Goal: Task Accomplishment & Management: Manage account settings

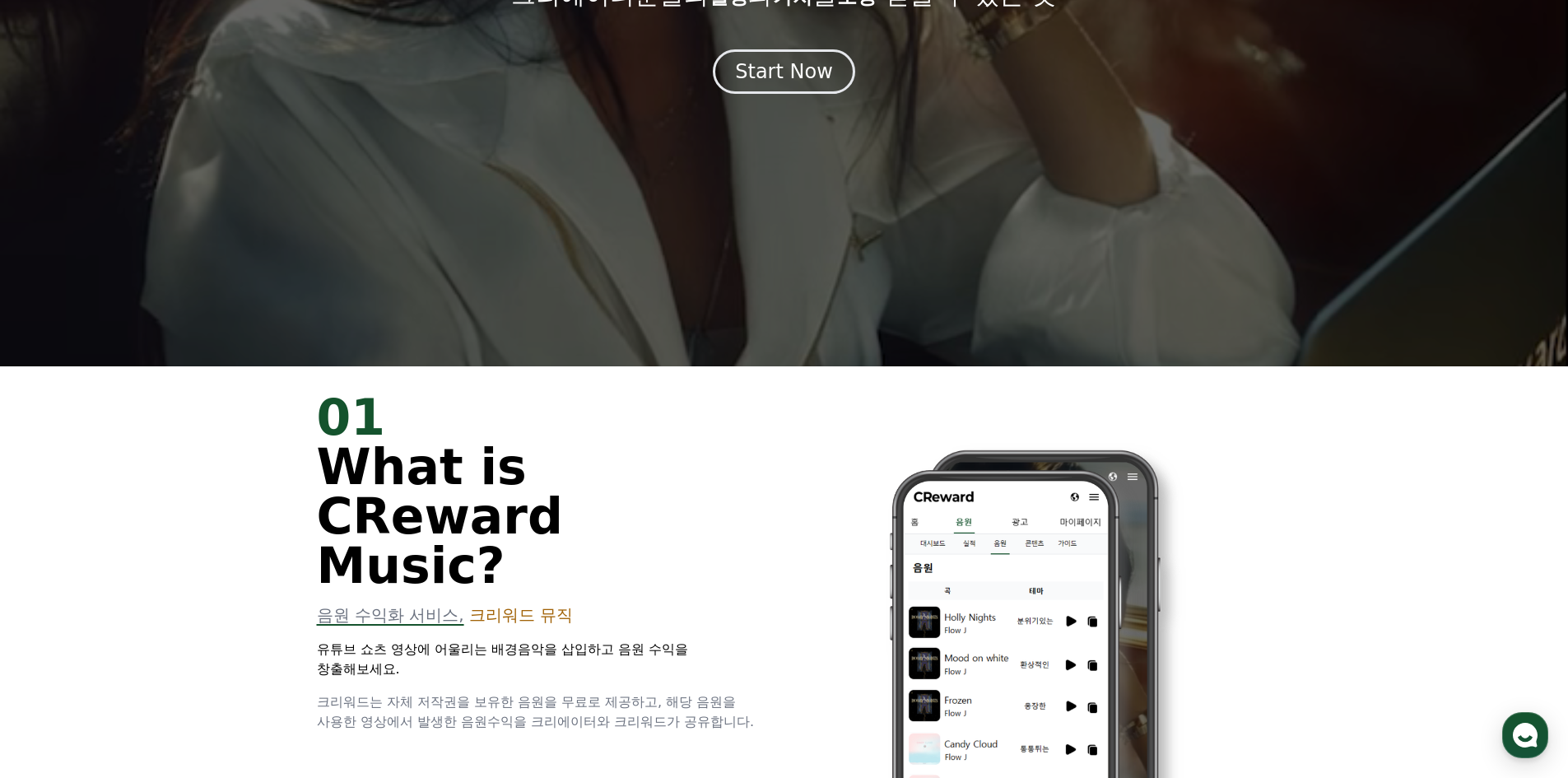
scroll to position [412, 0]
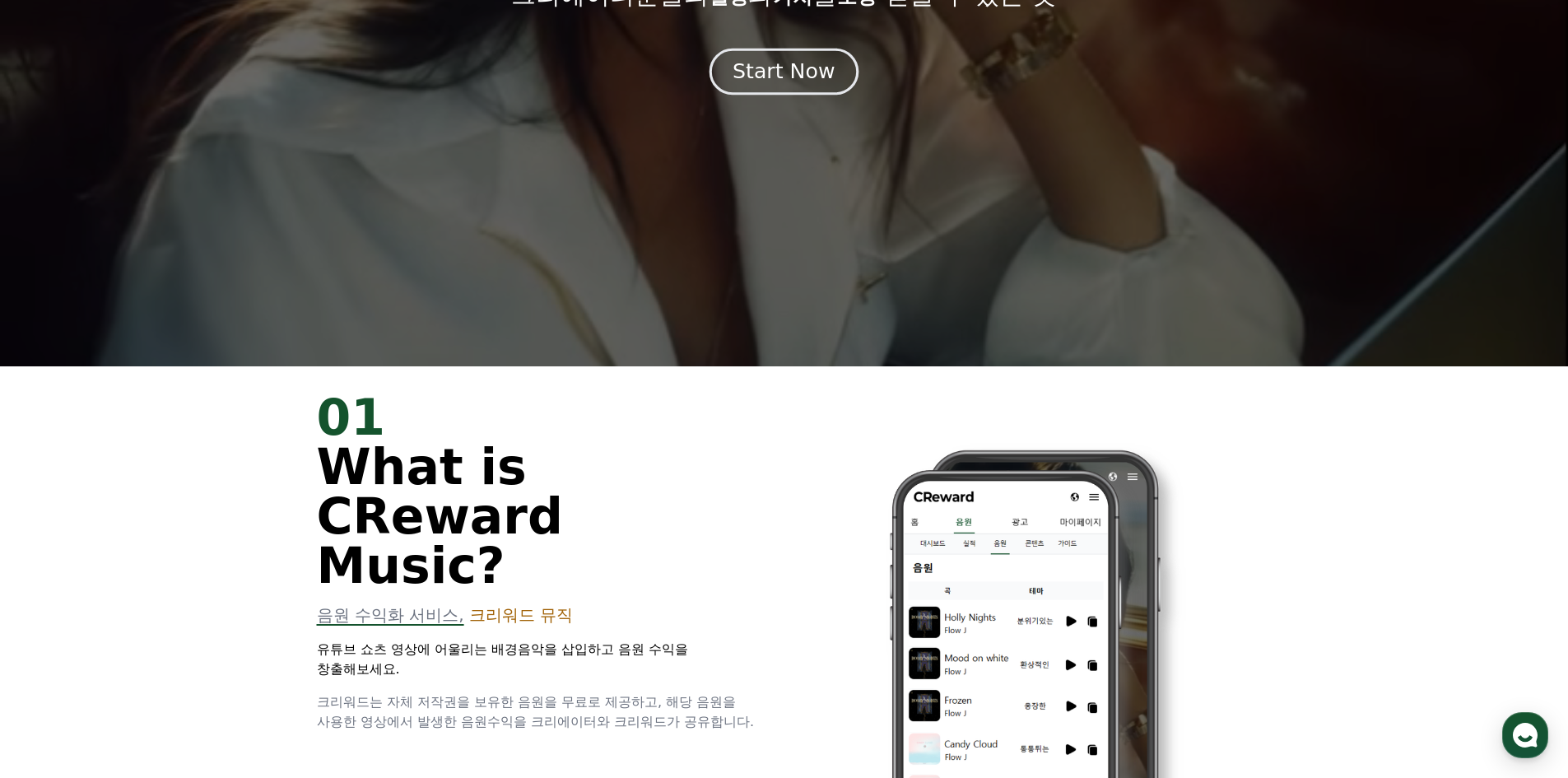
click at [820, 69] on div "Start Now" at bounding box center [784, 72] width 102 height 28
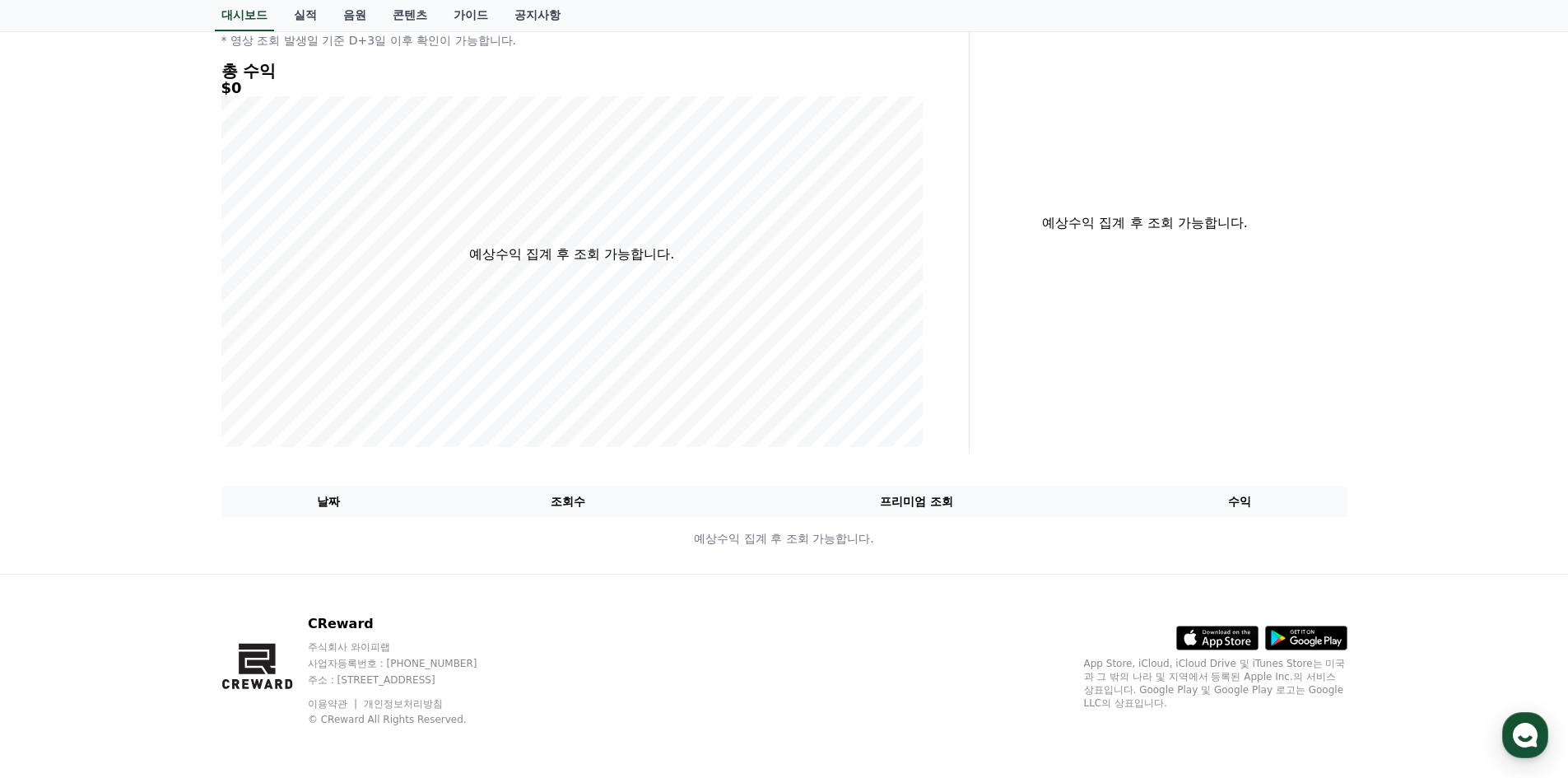
scroll to position [205, 0]
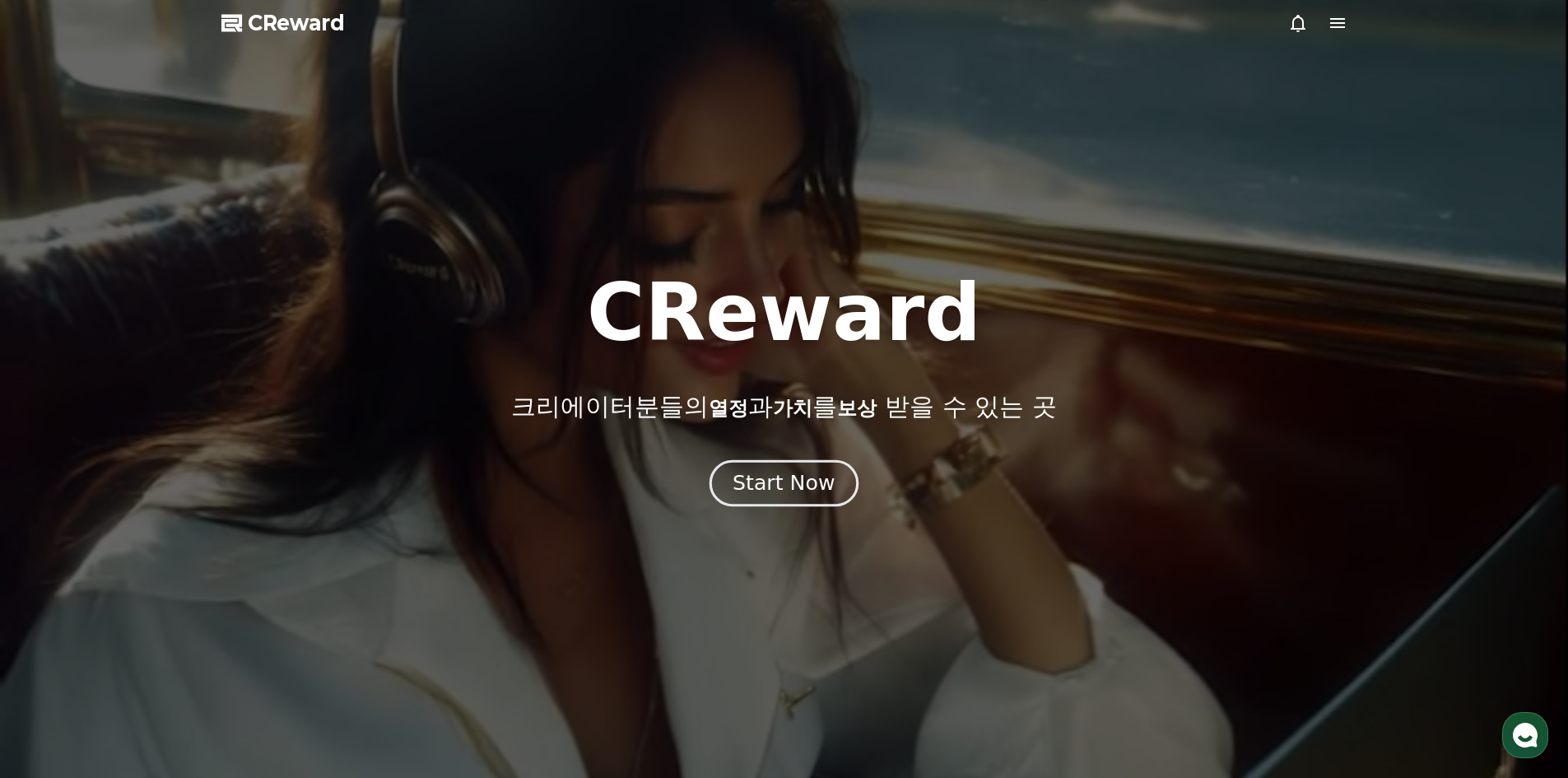
click at [789, 488] on div "Start Now" at bounding box center [784, 483] width 102 height 28
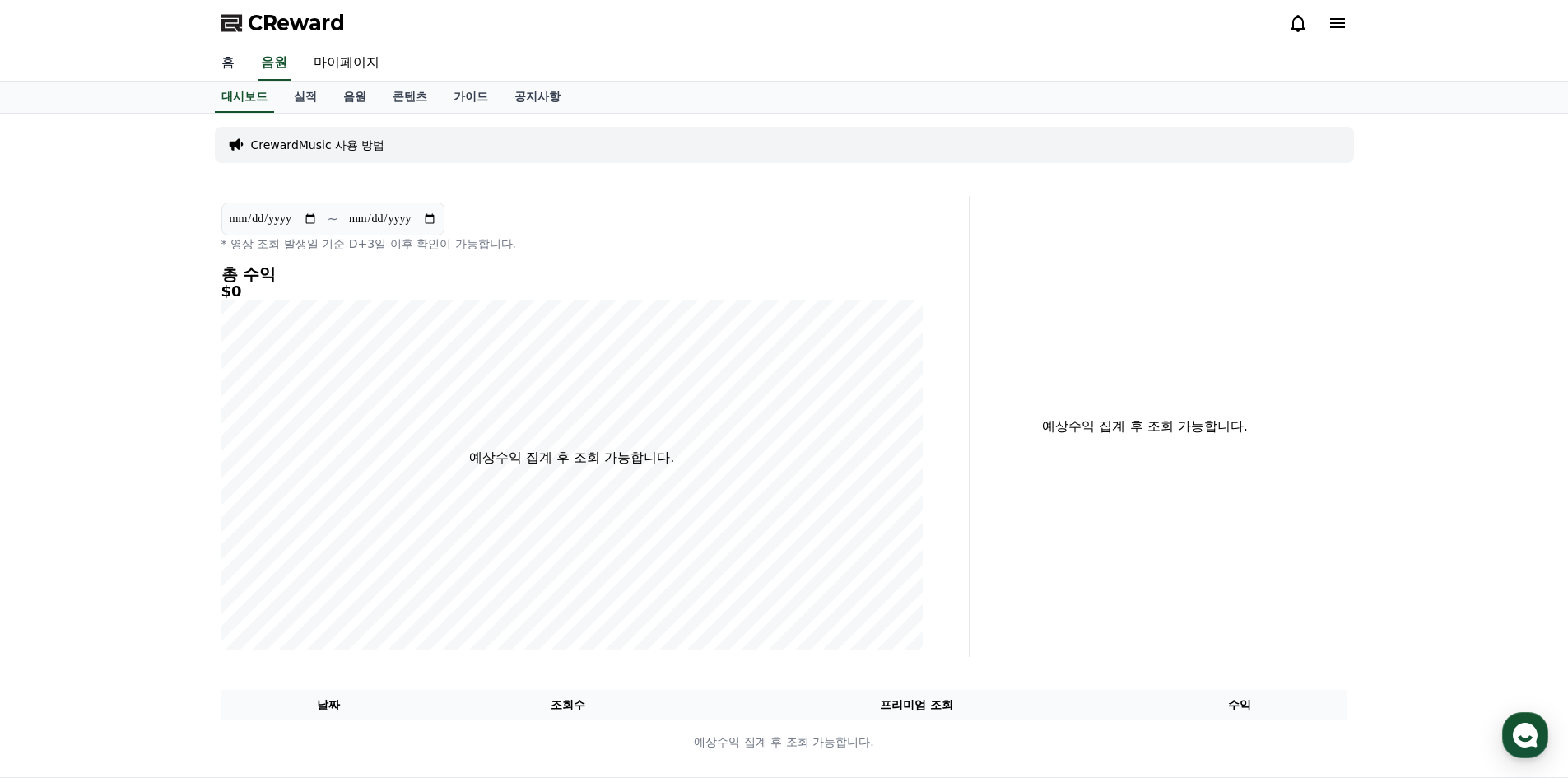
click at [235, 51] on link "홈" at bounding box center [227, 63] width 39 height 35
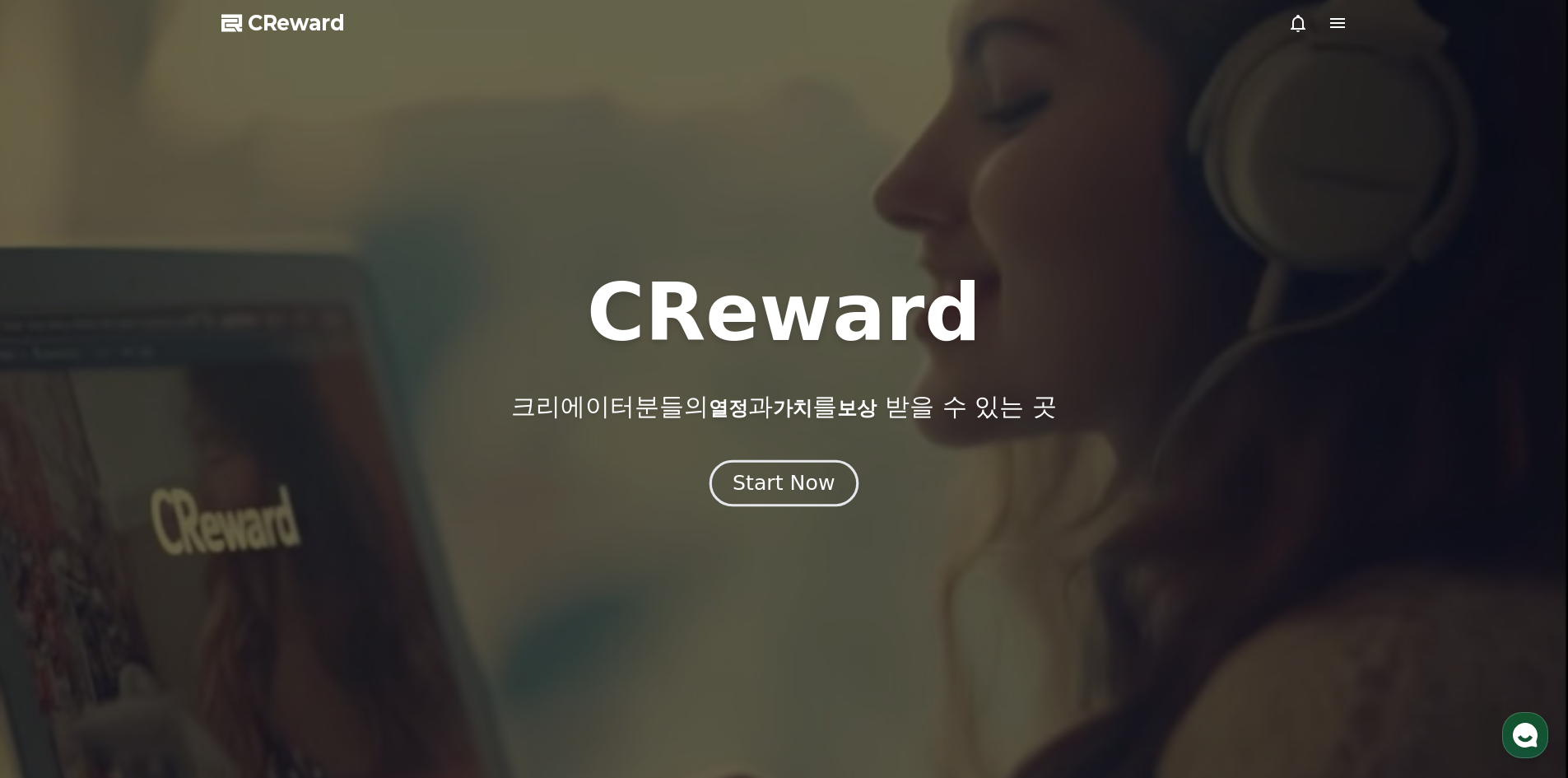
click at [790, 464] on button "Start Now" at bounding box center [784, 482] width 149 height 47
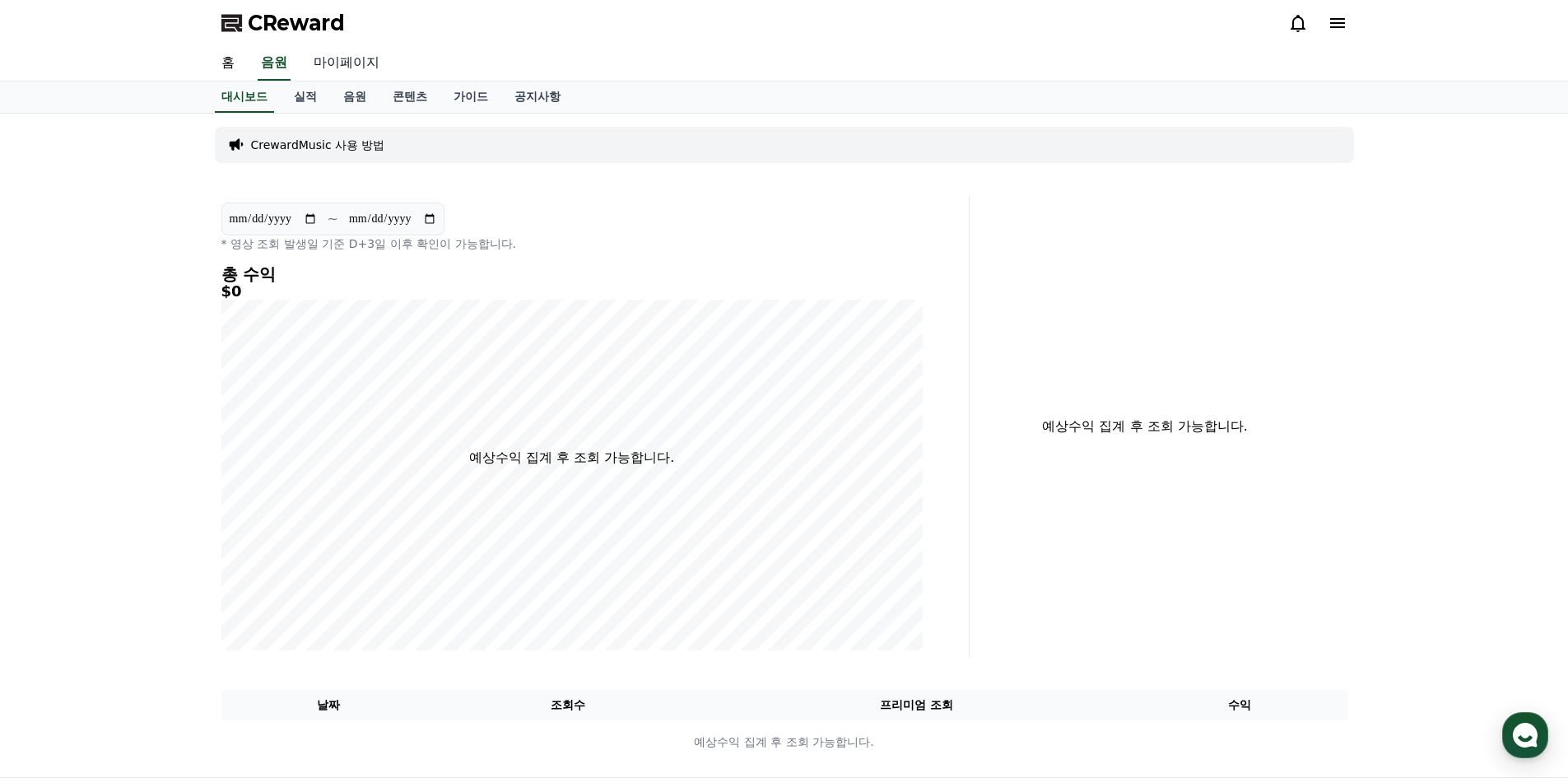
click at [344, 54] on link "마이페이지" at bounding box center [347, 63] width 92 height 35
select select "**********"
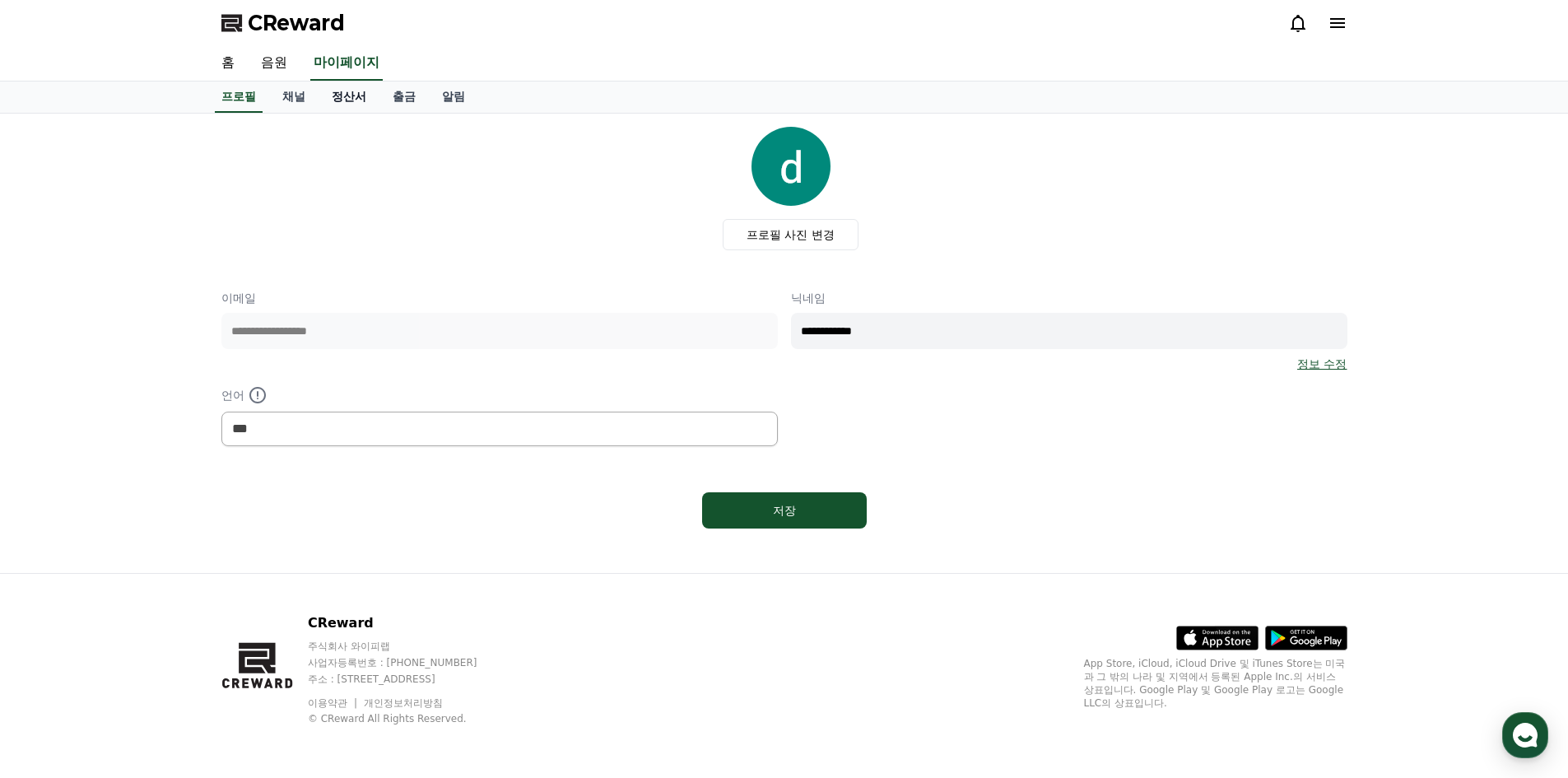
click at [352, 100] on link "정산서" at bounding box center [349, 97] width 61 height 32
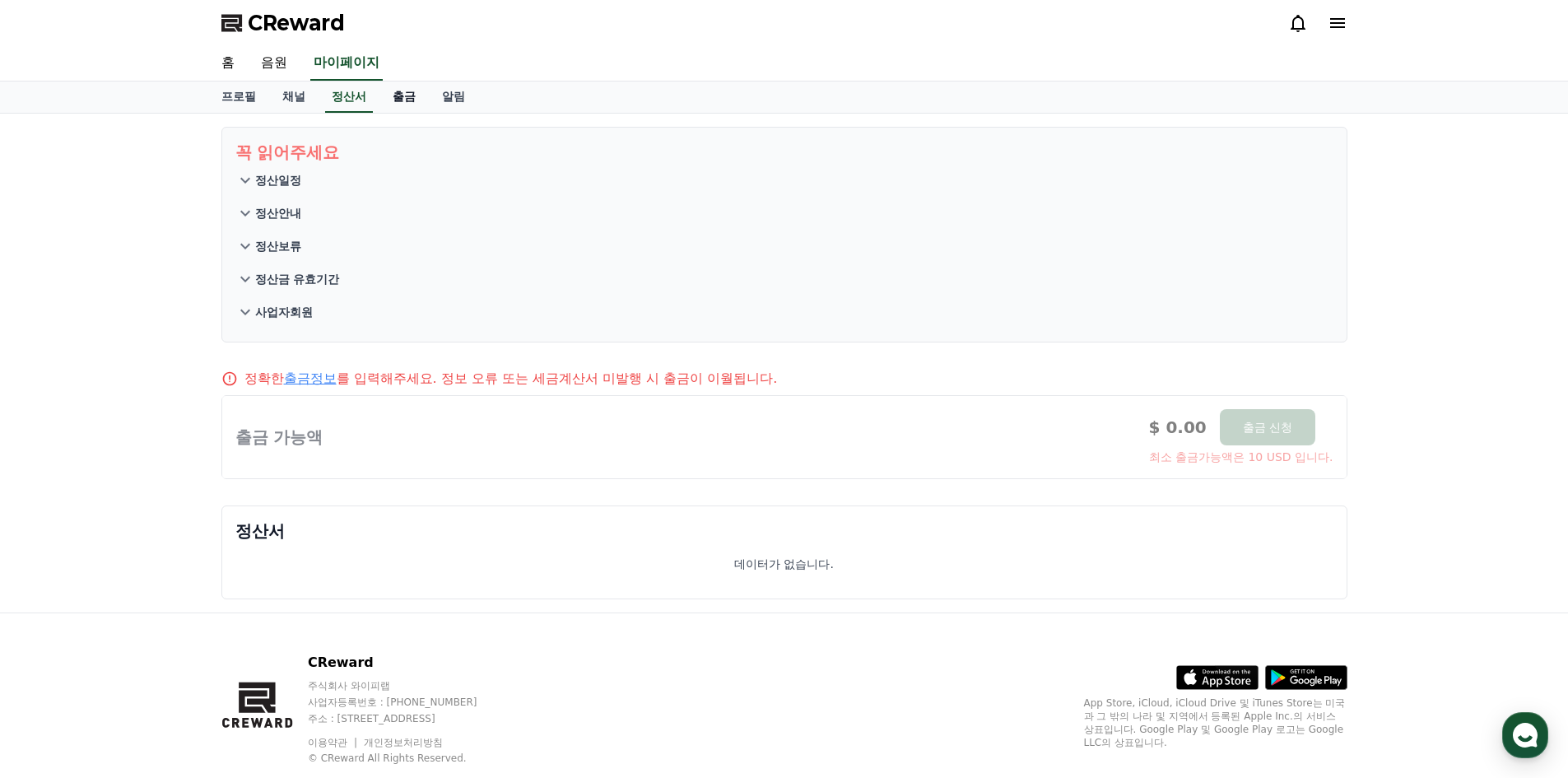
click at [415, 101] on link "출금" at bounding box center [404, 97] width 49 height 32
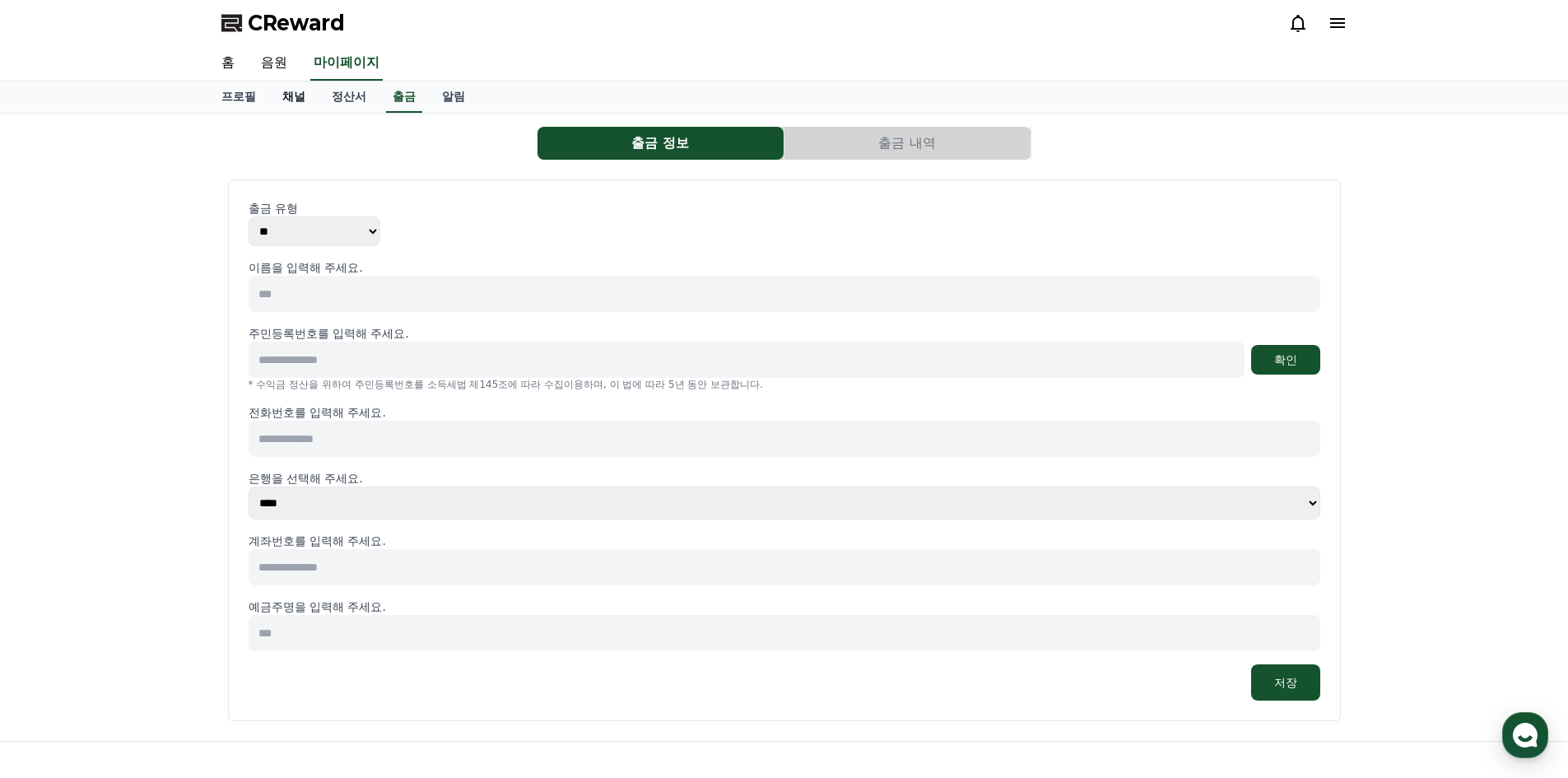
click at [297, 92] on link "채널" at bounding box center [294, 97] width 49 height 32
